Goal: Information Seeking & Learning: Learn about a topic

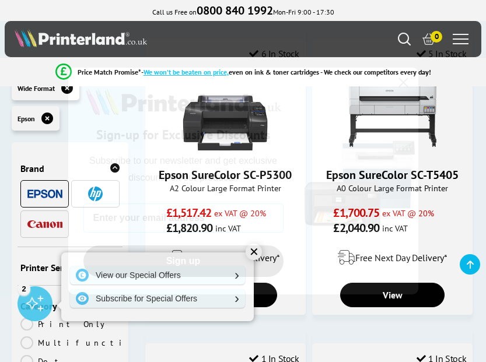
click at [403, 80] on circle "Close dialog" at bounding box center [402, 82] width 19 height 19
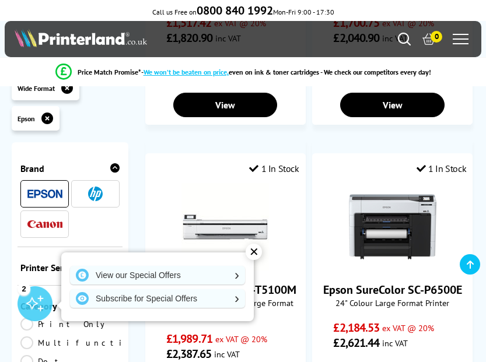
scroll to position [1281, 0]
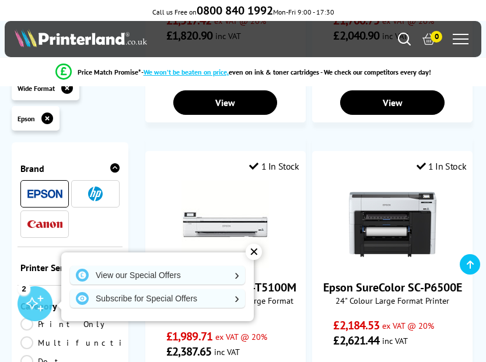
click at [256, 249] on div "✕" at bounding box center [254, 252] width 16 height 16
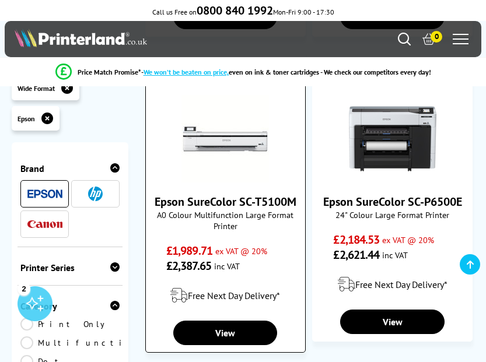
scroll to position [1368, 0]
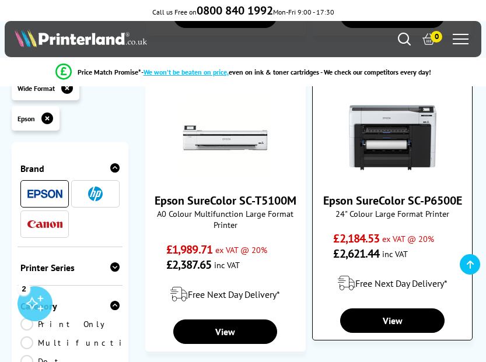
click at [381, 219] on span "24" Colour Large Format Printer" at bounding box center [392, 213] width 148 height 11
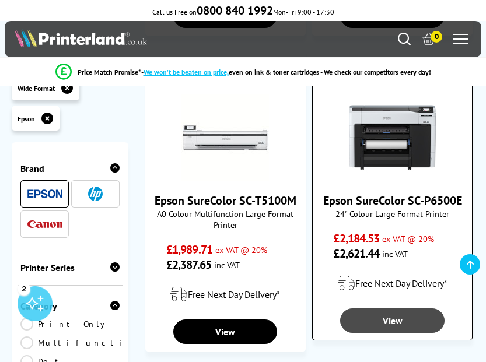
click at [390, 333] on link "View" at bounding box center [392, 320] width 104 height 24
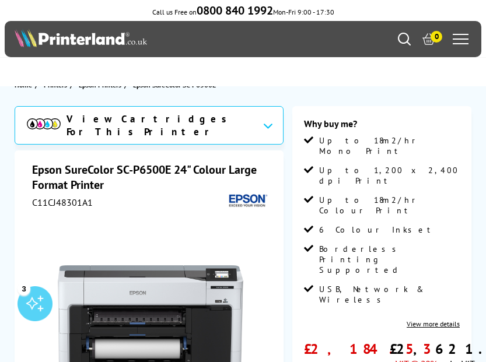
scroll to position [8, 0]
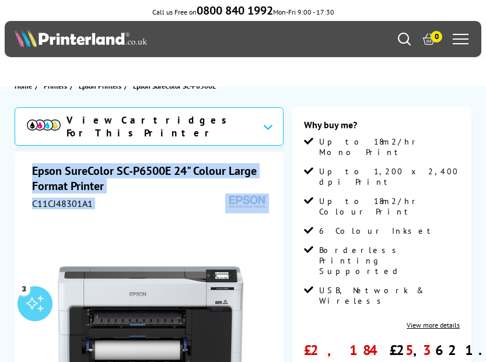
drag, startPoint x: 30, startPoint y: 163, endPoint x: 269, endPoint y: 198, distance: 241.7
copy div "Epson SureColor SC-P6500E 24" Colour Large Format Printer C11CJ48301A1"
